Goal: Task Accomplishment & Management: Complete application form

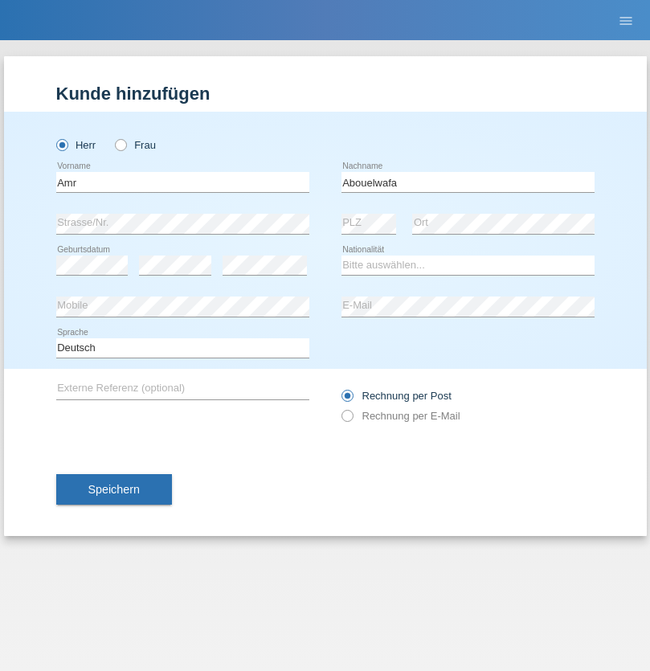
type input "Abouelwafa"
select select "CH"
radio input "true"
click at [182, 182] on input "text" at bounding box center [182, 182] width 253 height 20
type input "[DEMOGRAPHIC_DATA]"
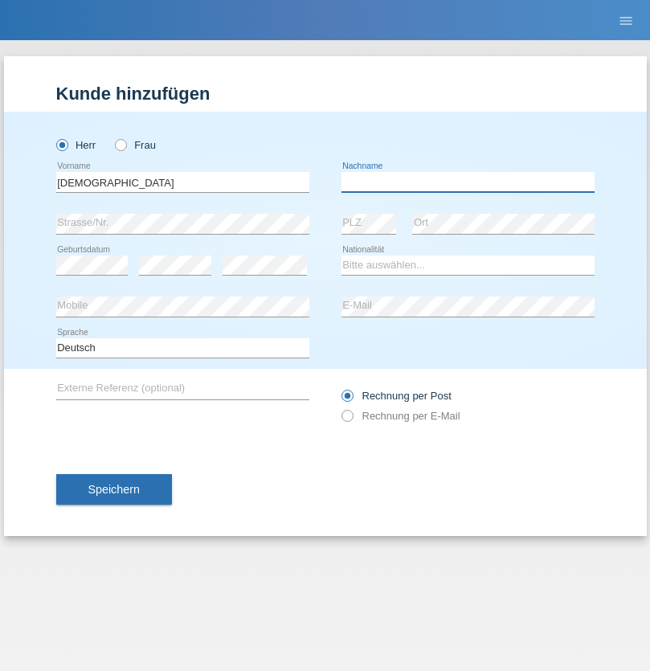
click at [468, 182] on input "text" at bounding box center [468, 182] width 253 height 20
type input "Abreham"
select select "CH"
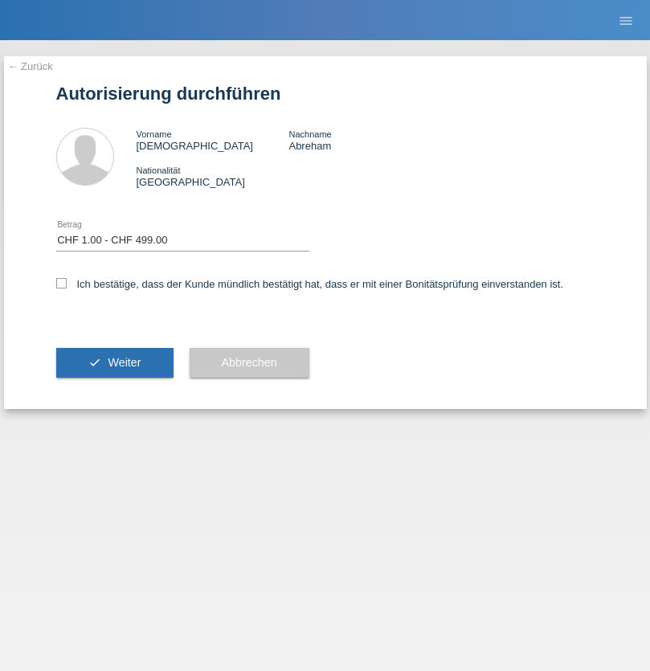
select select "1"
checkbox input "true"
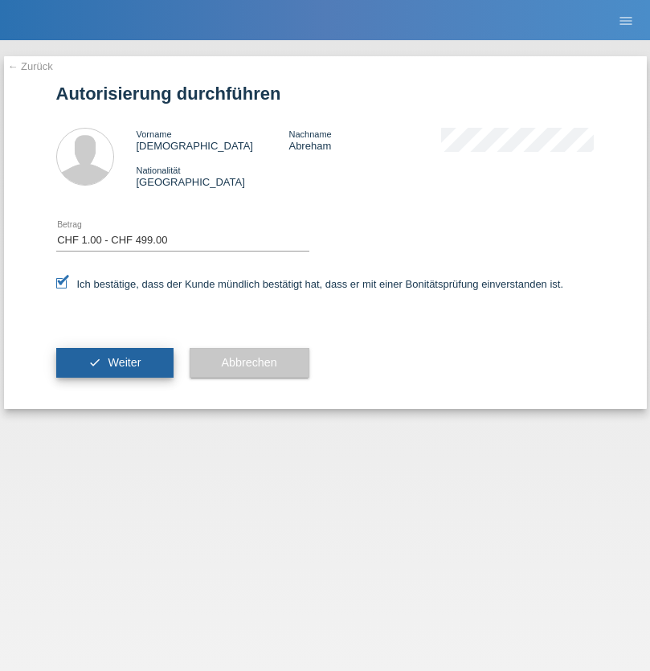
click at [114, 362] on span "Weiter" at bounding box center [124, 362] width 33 height 13
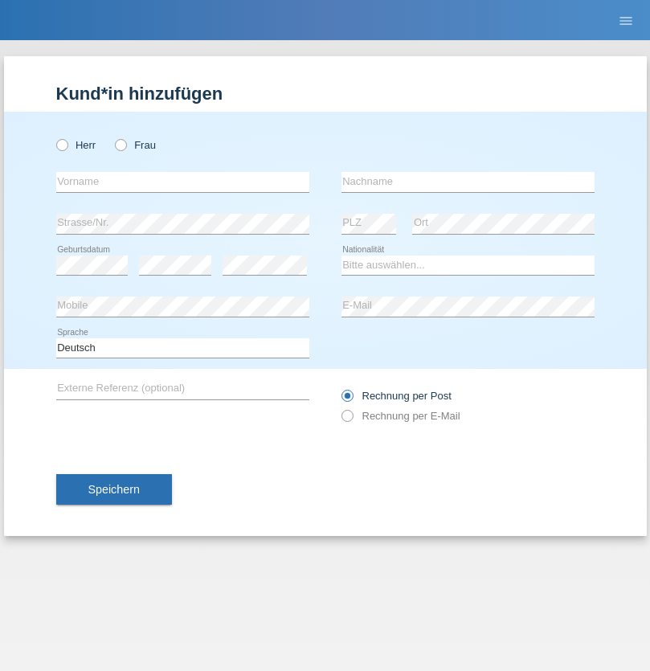
radio input "true"
click at [182, 182] on input "text" at bounding box center [182, 182] width 253 height 20
type input "Amr"
click at [468, 182] on input "text" at bounding box center [468, 182] width 253 height 20
type input "Abouelwafa"
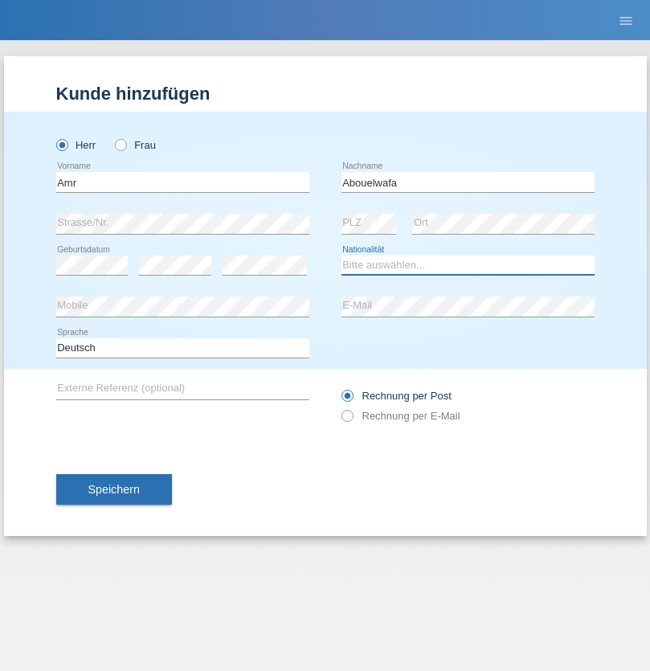
select select "CH"
radio input "true"
click at [182, 182] on input "text" at bounding box center [182, 182] width 253 height 20
type input "Jörg"
click at [468, 182] on input "text" at bounding box center [468, 182] width 253 height 20
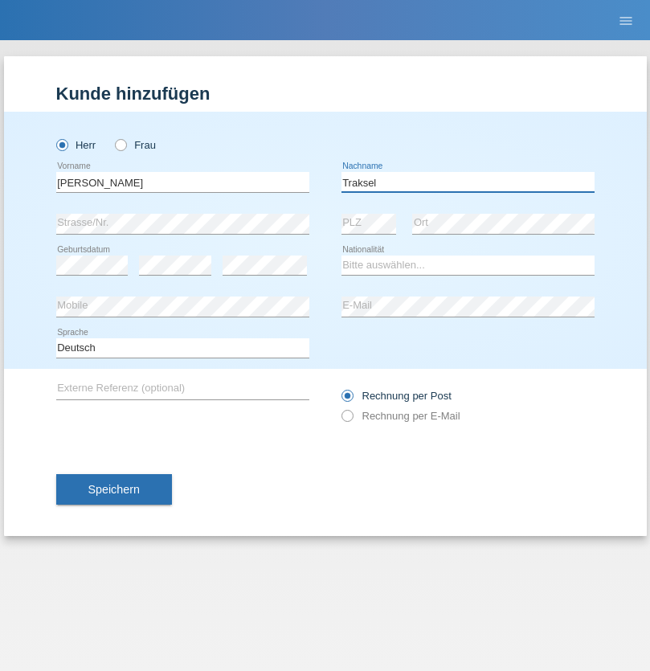
type input "Traksel"
select select "DE"
select select "C"
select select "01"
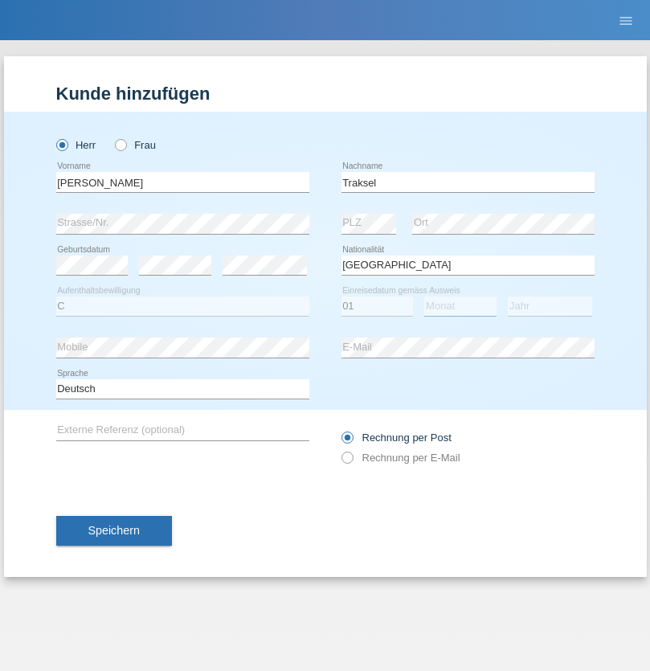
select select "07"
select select "2008"
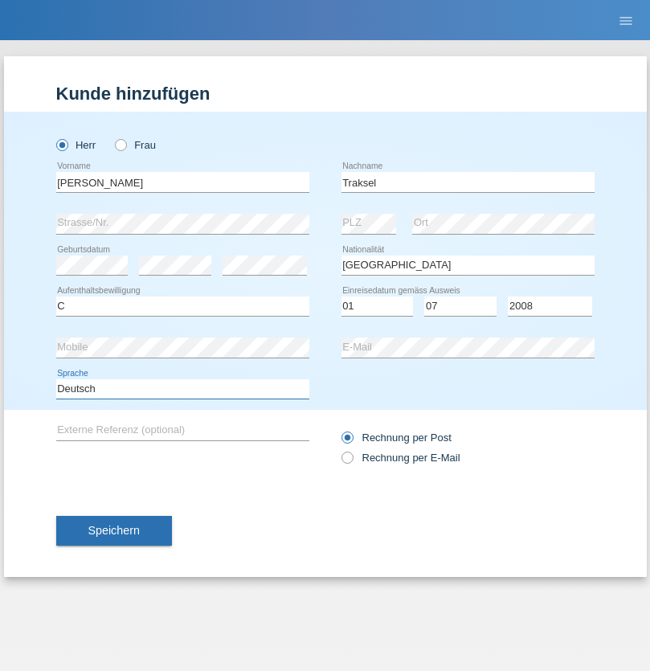
select select "en"
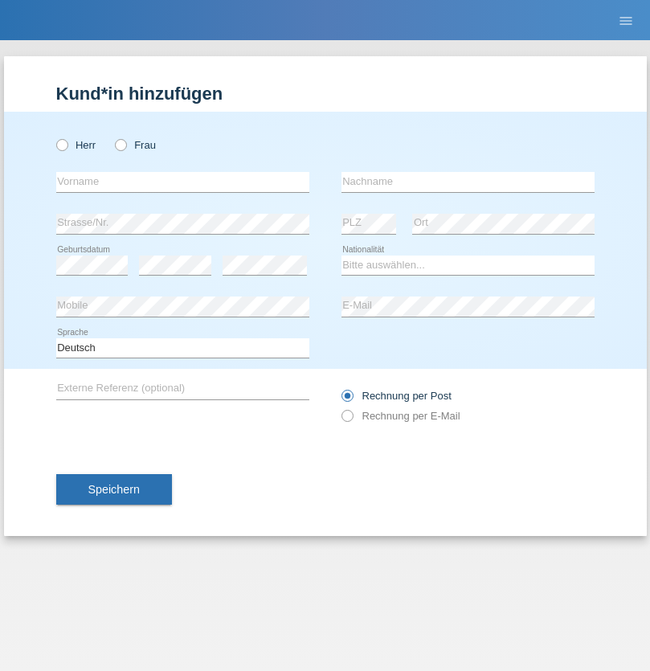
radio input "true"
select select "RS"
select select "C"
select select "08"
select select "10"
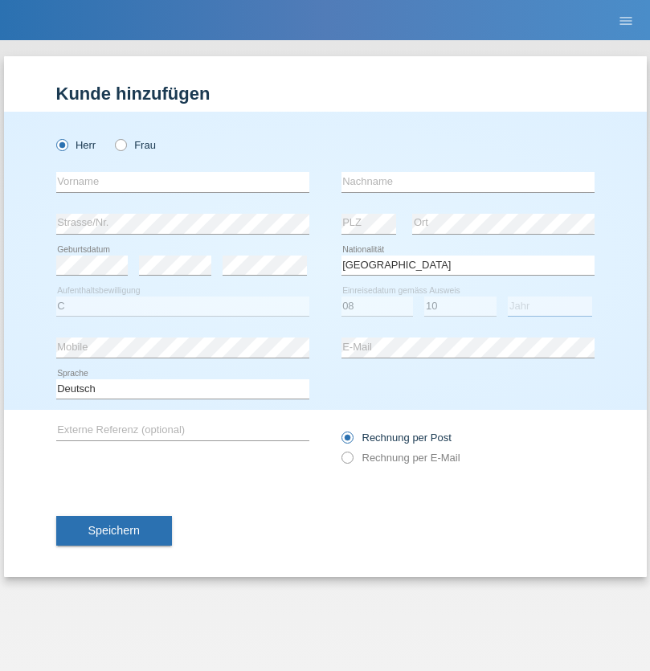
select select "2006"
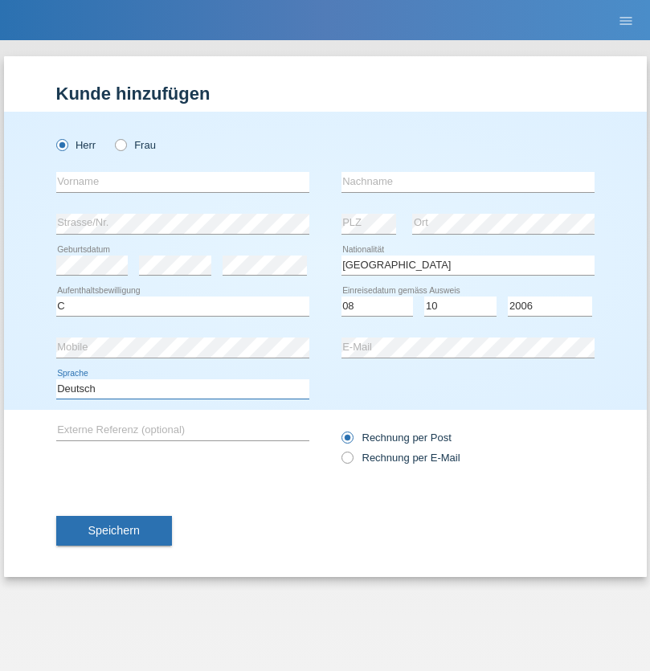
select select "en"
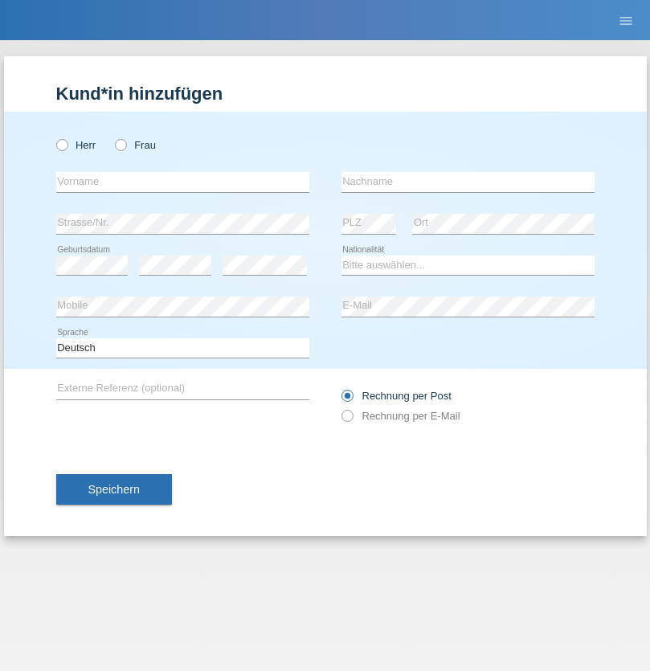
radio input "true"
click at [182, 182] on input "text" at bounding box center [182, 182] width 253 height 20
type input "Sladjan"
click at [468, 182] on input "text" at bounding box center [468, 182] width 253 height 20
type input "Pejic"
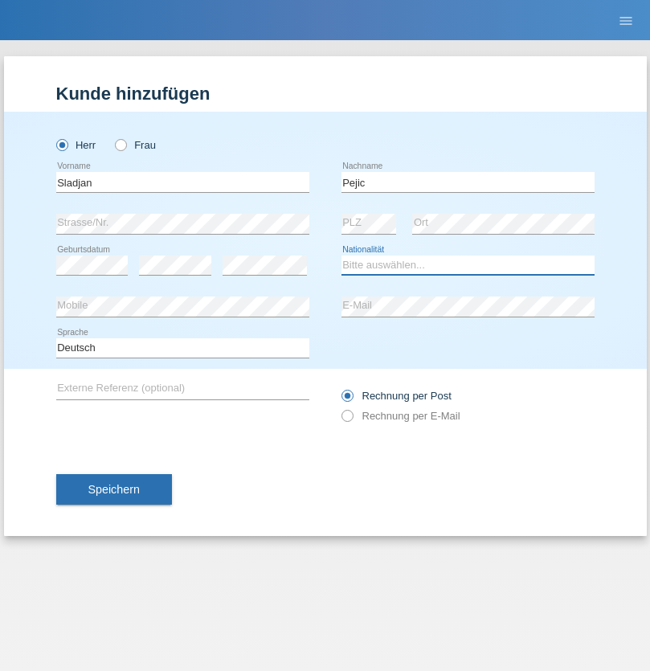
select select "CH"
radio input "true"
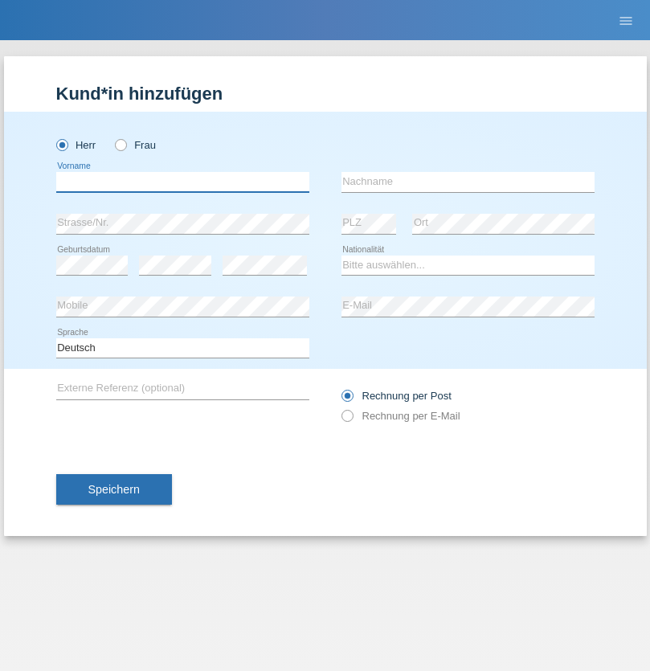
click at [182, 182] on input "text" at bounding box center [182, 182] width 253 height 20
type input "[PERSON_NAME]"
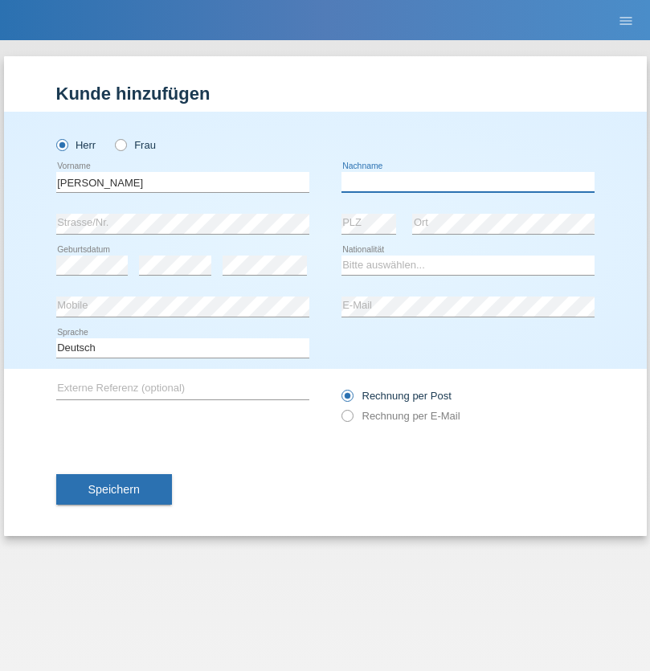
click at [468, 182] on input "text" at bounding box center [468, 182] width 253 height 20
type input "Nemani"
select select "AF"
select select "C"
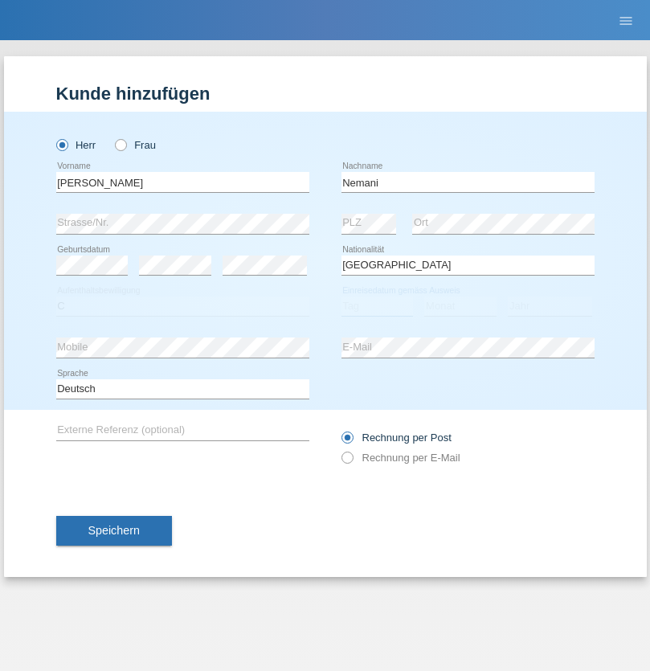
select select "02"
select select "01"
select select "2021"
